Goal: Information Seeking & Learning: Find specific fact

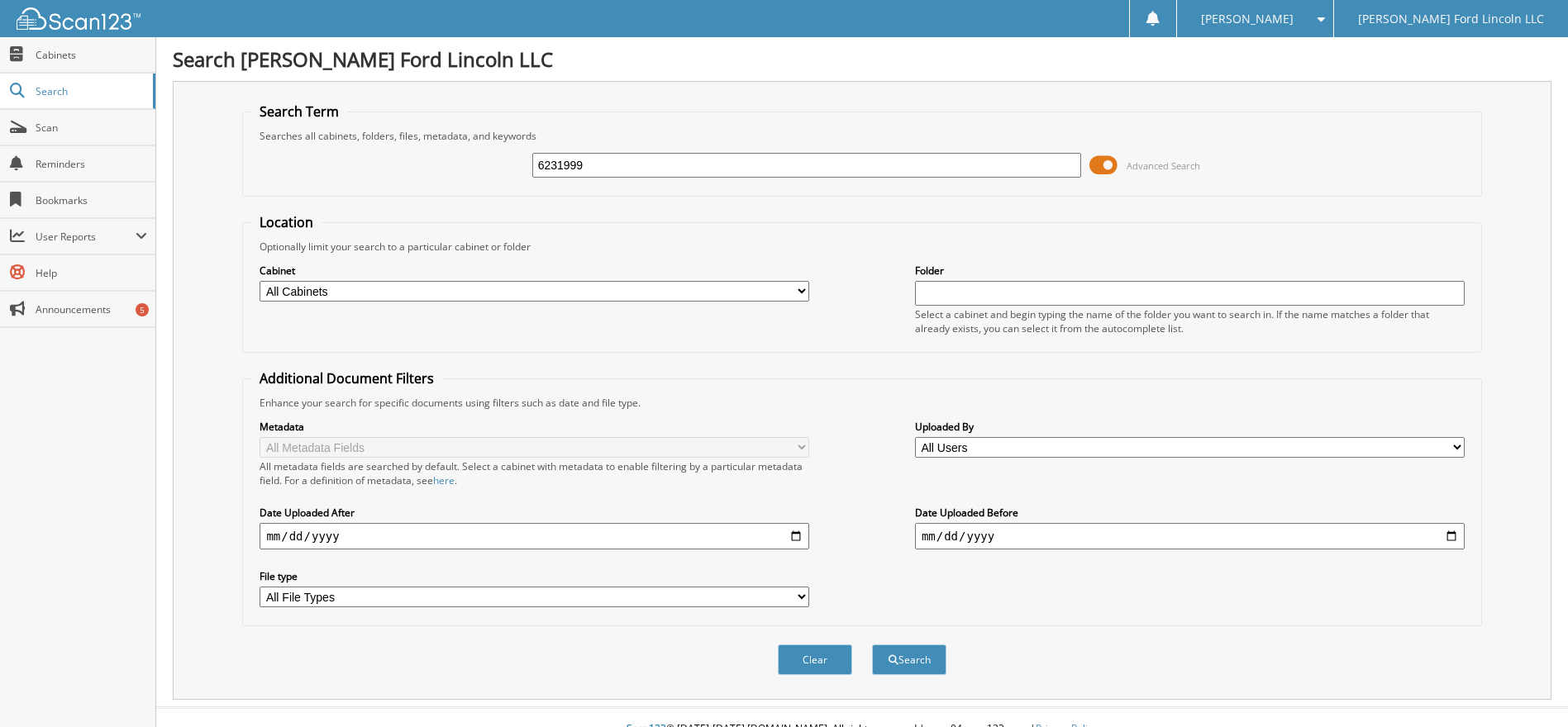
type input "6231999"
click at [1097, 161] on span at bounding box center [1104, 165] width 28 height 25
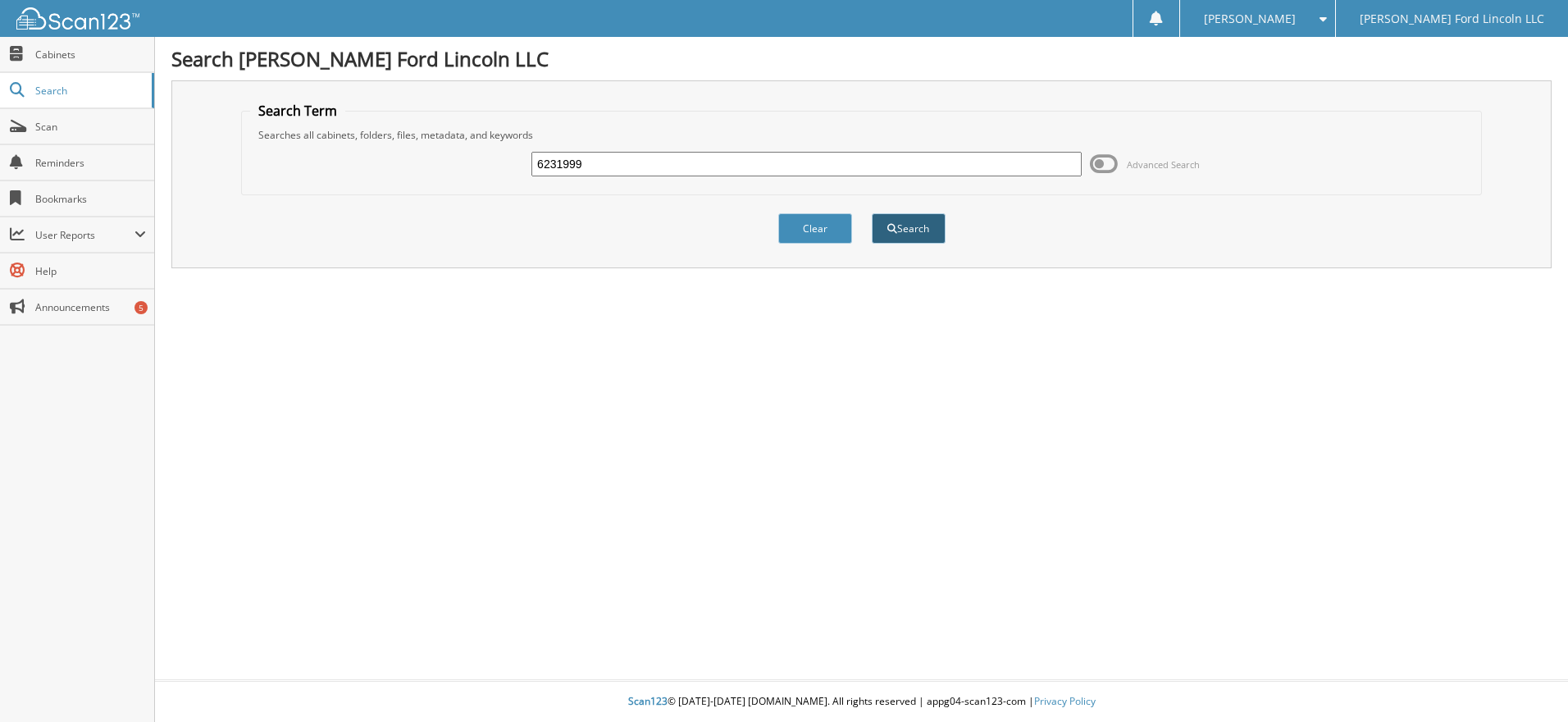
click at [906, 228] on button "Search" at bounding box center [908, 228] width 74 height 31
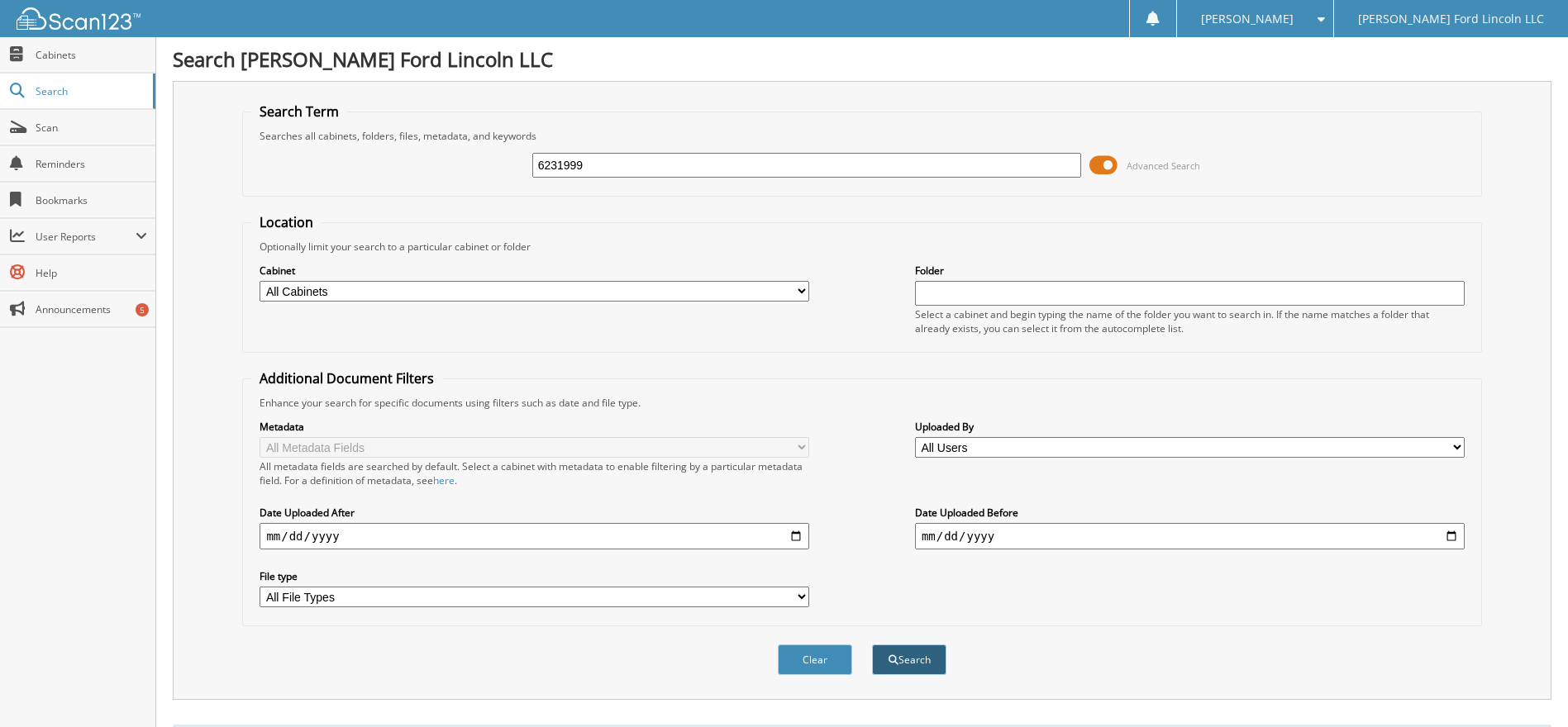
click at [901, 654] on button "Search" at bounding box center [909, 659] width 75 height 31
click at [1104, 160] on span at bounding box center [1104, 165] width 28 height 25
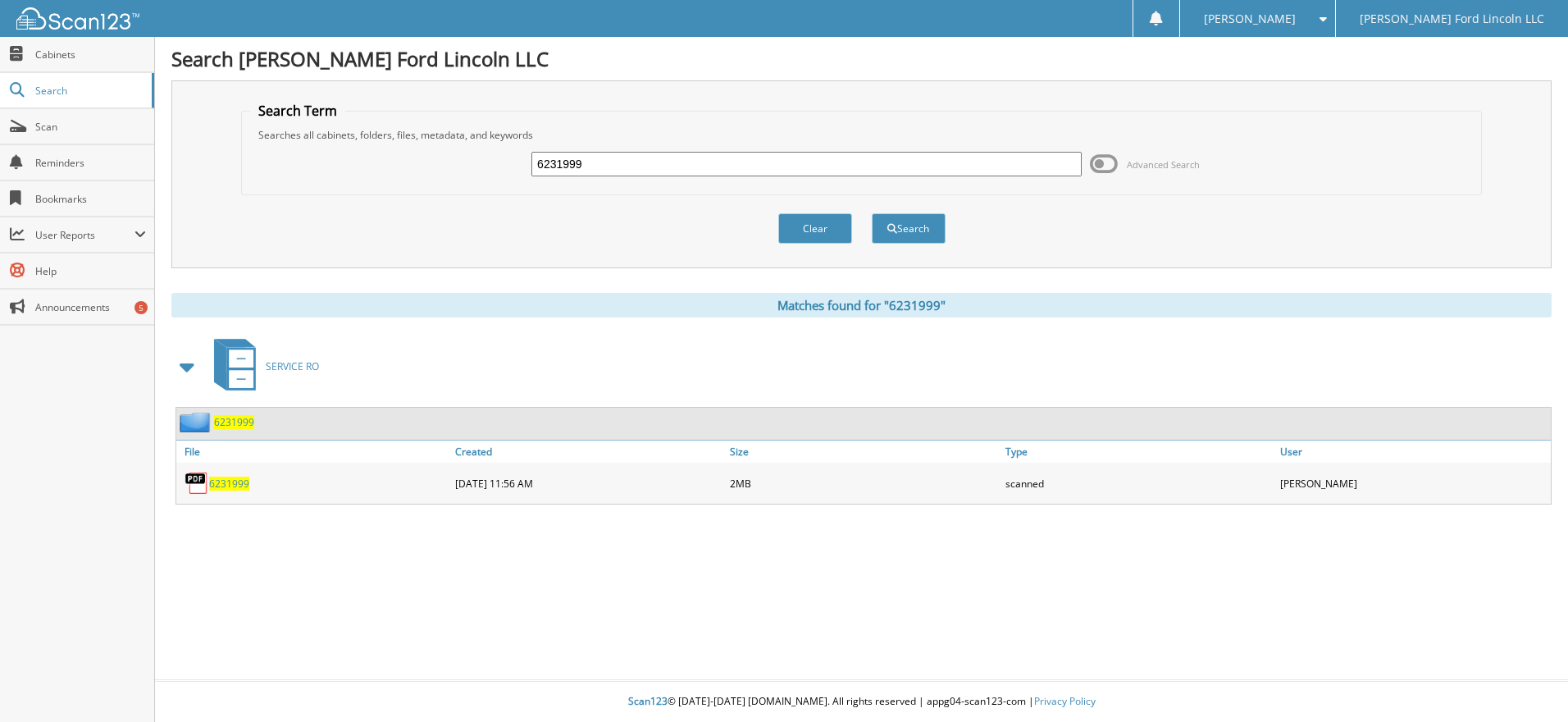
click at [223, 420] on span "6231999" at bounding box center [234, 422] width 40 height 14
